Goal: Obtain resource: Obtain resource

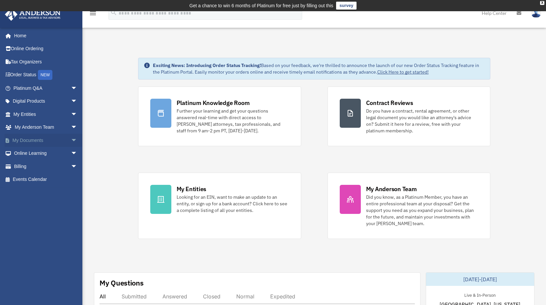
click at [71, 140] on span "arrow_drop_down" at bounding box center [77, 141] width 13 height 14
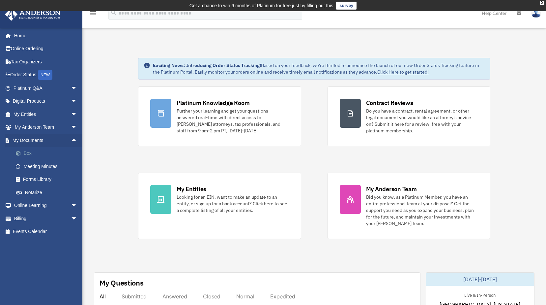
click at [32, 153] on link "Box" at bounding box center [48, 153] width 78 height 13
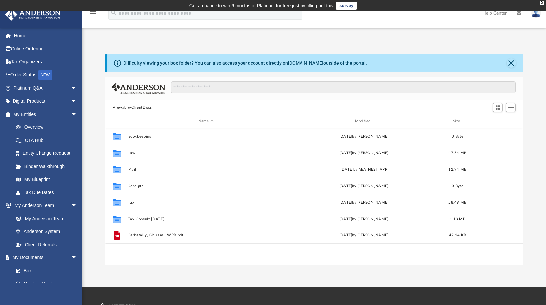
scroll to position [145, 413]
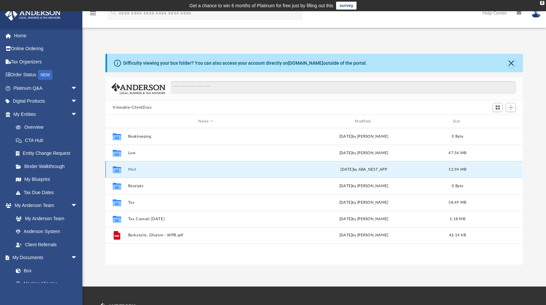
click at [156, 170] on button "Mail" at bounding box center [205, 169] width 155 height 4
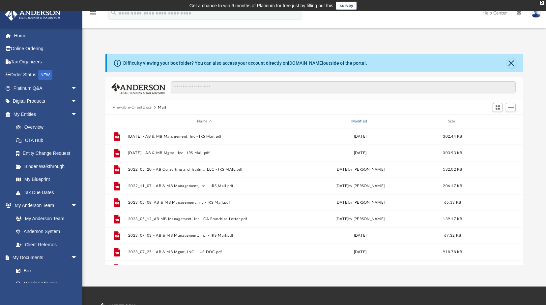
click at [360, 121] on div "Modified" at bounding box center [360, 121] width 153 height 6
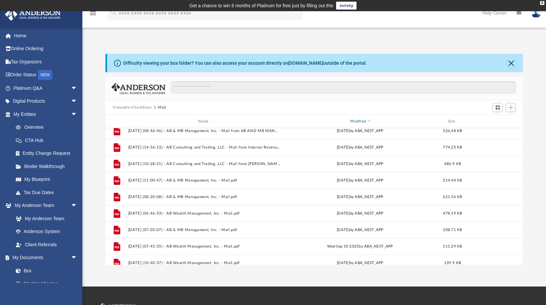
scroll to position [374, 0]
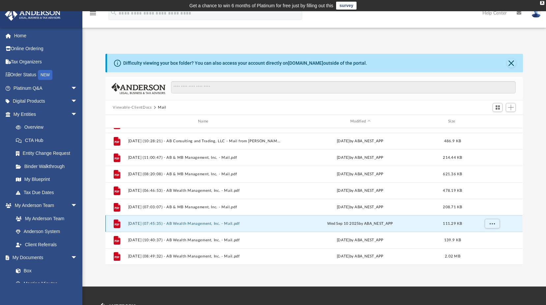
click at [193, 224] on button "2025.09.10 (07:45:35) - AB Wealth Management, Inc. - Mail.pdf" at bounding box center [204, 223] width 153 height 4
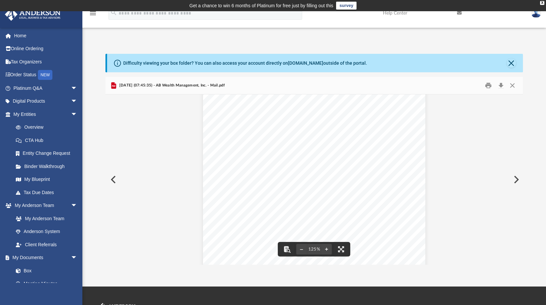
scroll to position [0, 0]
click at [514, 86] on button "Close" at bounding box center [513, 85] width 12 height 10
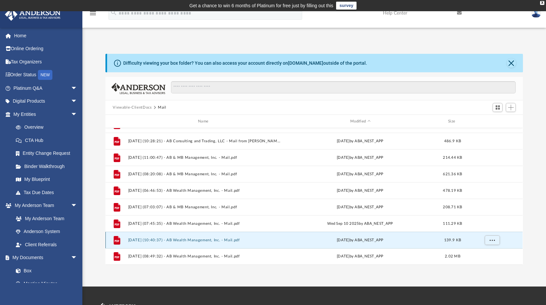
click at [223, 241] on button "2025.09.16 (10:40:37) - AB Wealth Management, Inc. - Mail.pdf" at bounding box center [204, 240] width 153 height 4
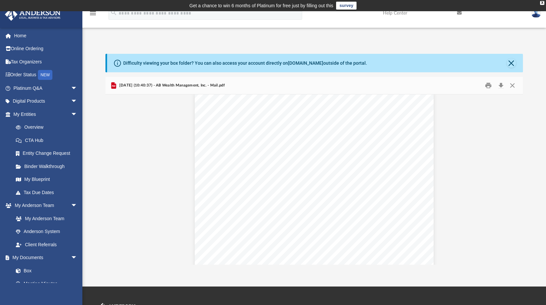
scroll to position [439, 0]
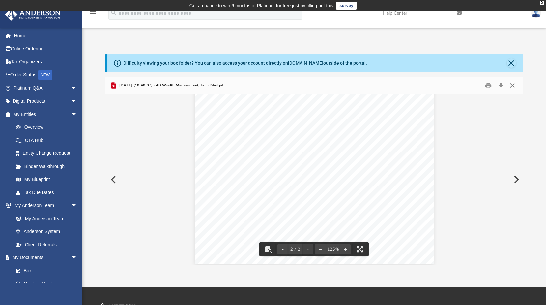
click at [513, 85] on button "Close" at bounding box center [513, 85] width 12 height 10
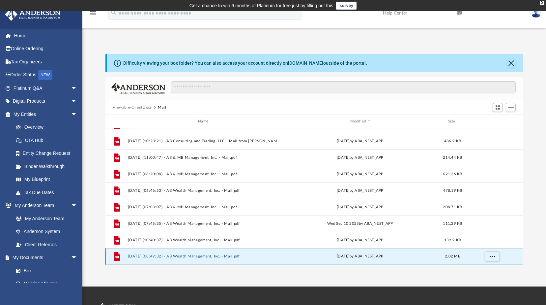
click at [206, 256] on button "2025.09.23 (08:49:32) - AB Wealth Management, Inc. - Mail.pdf" at bounding box center [204, 256] width 153 height 4
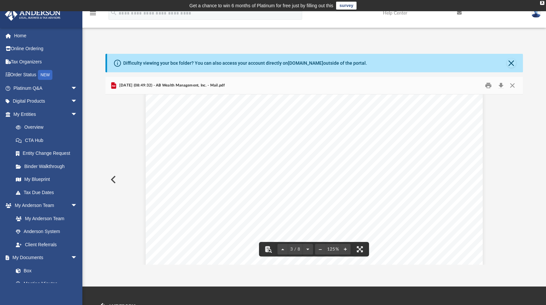
scroll to position [1055, 0]
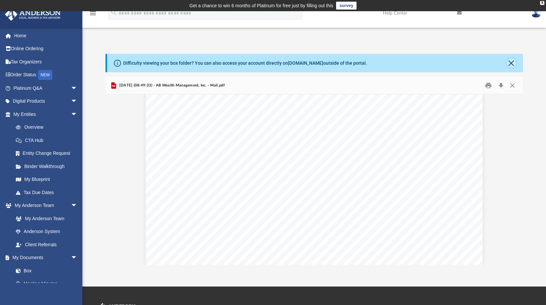
click at [511, 63] on button "Close" at bounding box center [511, 62] width 9 height 9
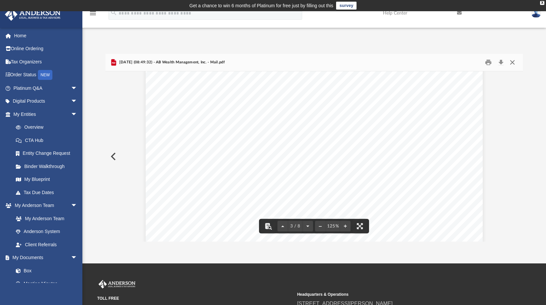
click at [515, 64] on button "Close" at bounding box center [513, 62] width 12 height 10
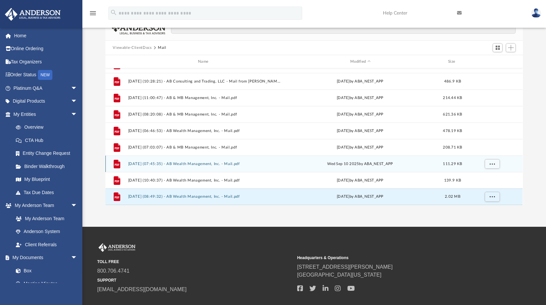
scroll to position [76, 0]
